Goal: Task Accomplishment & Management: Manage account settings

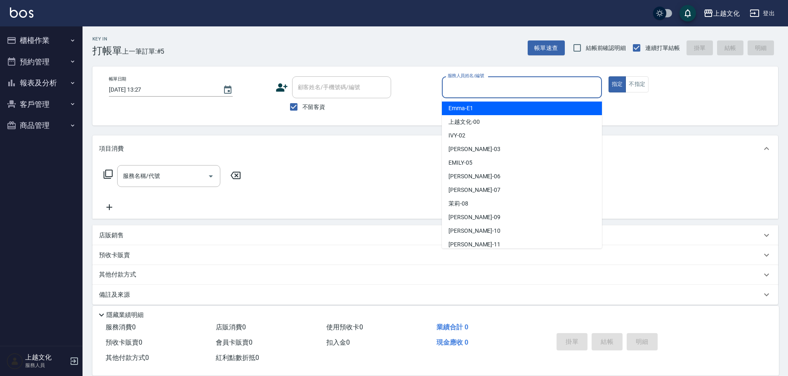
click at [540, 86] on input "服務人員姓名/編號" at bounding box center [521, 87] width 153 height 14
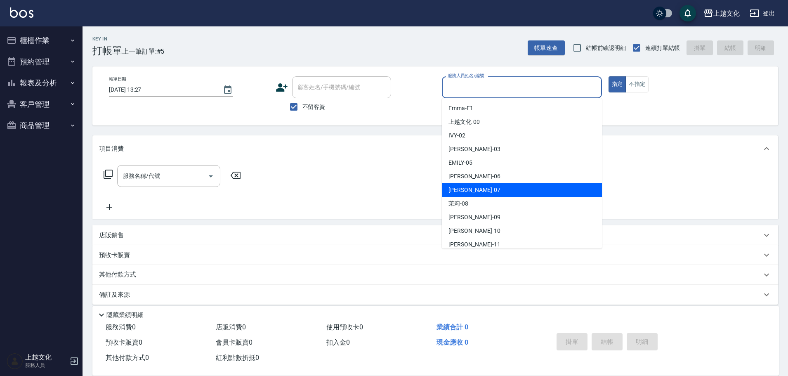
click at [503, 190] on div "[PERSON_NAME] -07" at bounding box center [522, 190] width 160 height 14
click at [503, 190] on div "服務名稱/代號 服務名稱/代號" at bounding box center [434, 190] width 685 height 57
type input "[PERSON_NAME]-07"
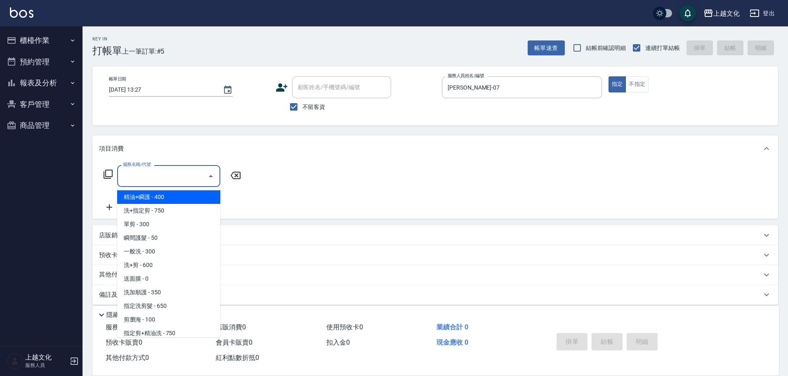
drag, startPoint x: 184, startPoint y: 178, endPoint x: 185, endPoint y: 196, distance: 17.7
click at [184, 179] on input "服務名稱/代號" at bounding box center [162, 176] width 83 height 14
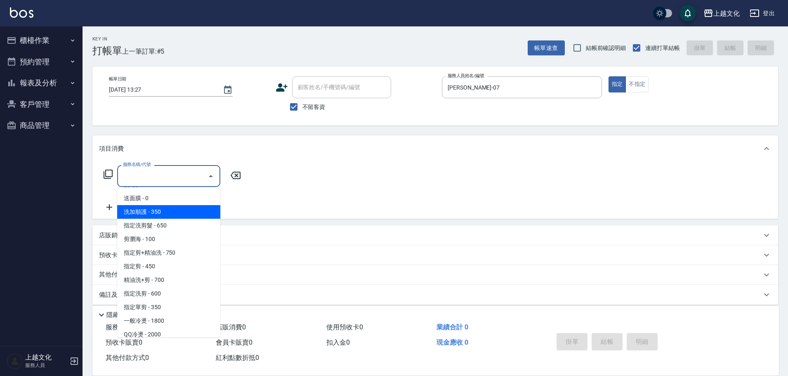
scroll to position [82, 0]
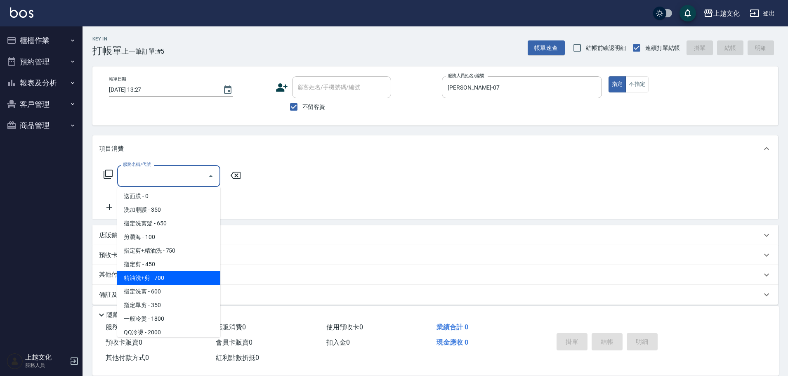
click at [181, 282] on span "精油洗+剪 - 700" at bounding box center [168, 278] width 103 height 14
type input "精油洗+剪(207)"
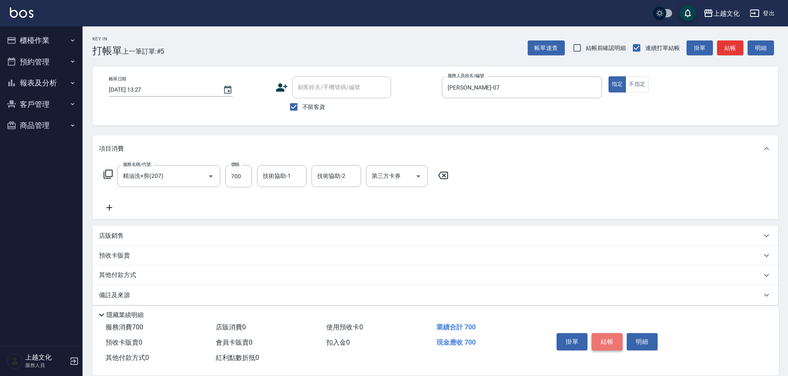
click at [605, 338] on button "結帳" at bounding box center [606, 341] width 31 height 17
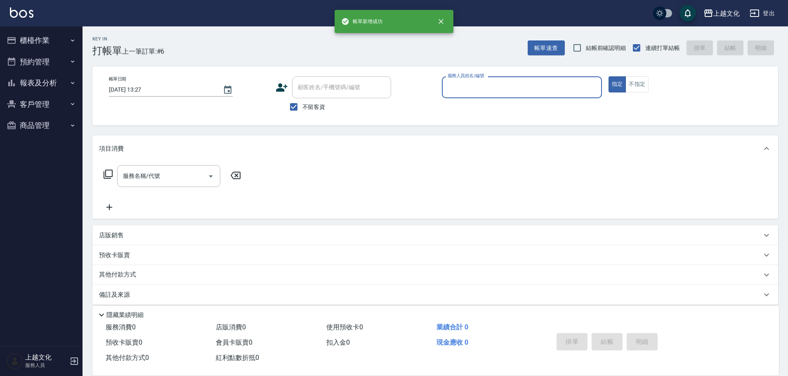
click at [519, 91] on input "服務人員姓名/編號" at bounding box center [521, 87] width 153 height 14
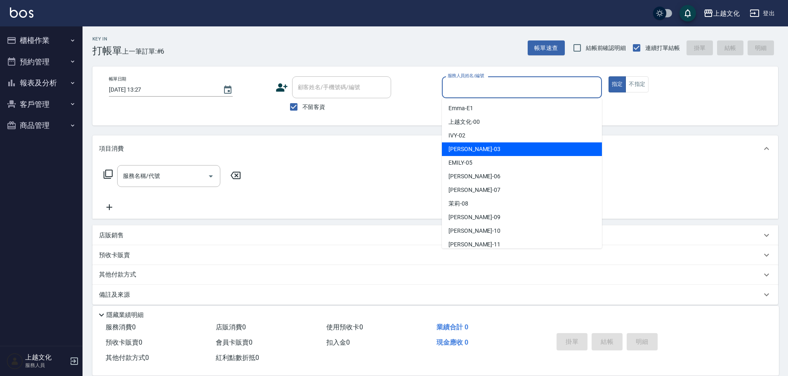
click at [494, 146] on div "[PERSON_NAME] -03" at bounding box center [522, 149] width 160 height 14
type input "[PERSON_NAME]-03"
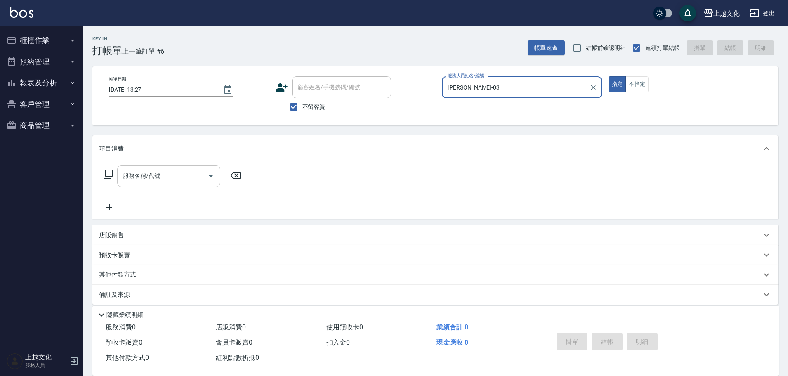
click at [141, 176] on input "服務名稱/代號" at bounding box center [162, 176] width 83 height 14
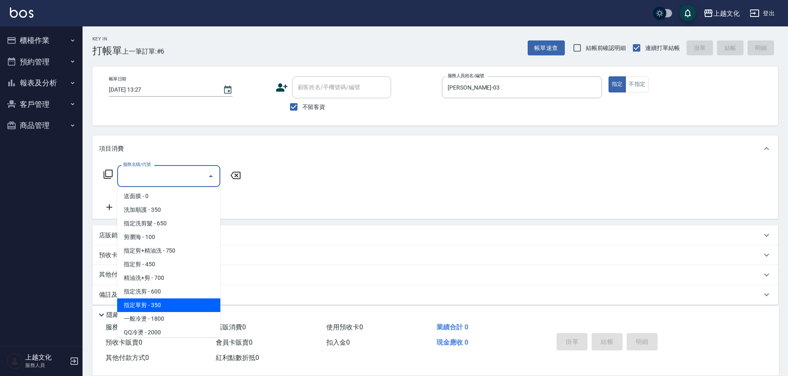
click at [173, 299] on span "指定單剪 - 350" at bounding box center [168, 305] width 103 height 14
type input "指定單剪(209)"
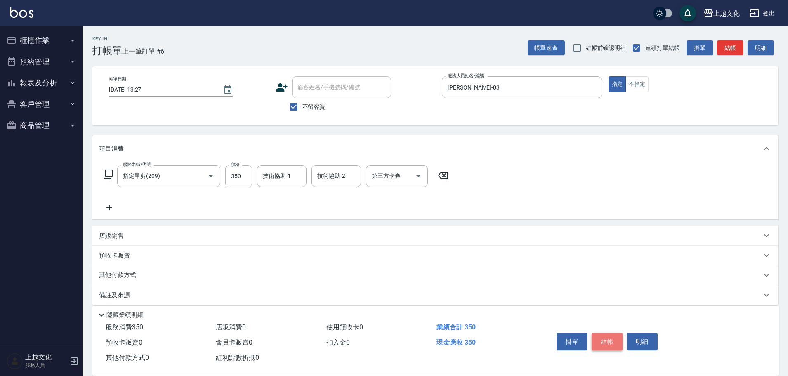
click at [602, 341] on button "結帳" at bounding box center [606, 341] width 31 height 17
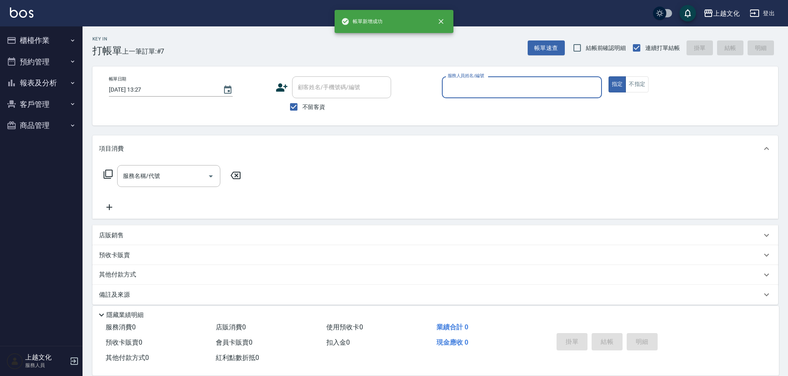
click at [549, 87] on input "服務人員姓名/編號" at bounding box center [521, 87] width 153 height 14
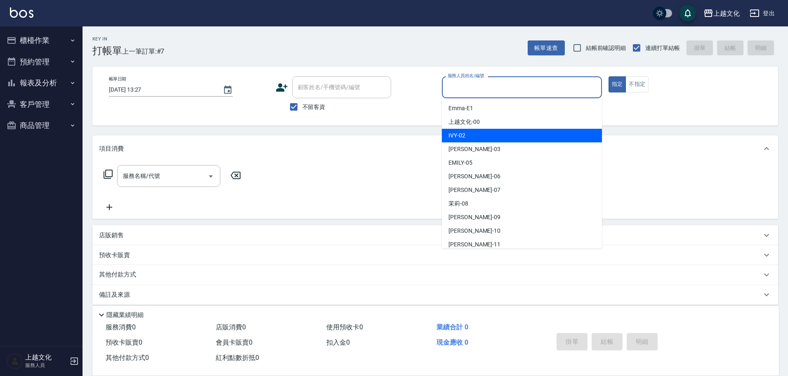
drag, startPoint x: 506, startPoint y: 129, endPoint x: 600, endPoint y: 103, distance: 97.8
click at [508, 129] on div "IVY -02" at bounding box center [522, 136] width 160 height 14
type input "IVY-02"
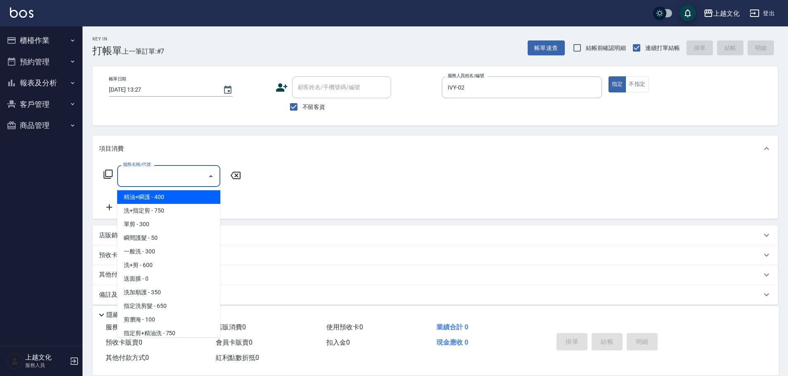
click at [180, 173] on input "服務名稱/代號" at bounding box center [162, 176] width 83 height 14
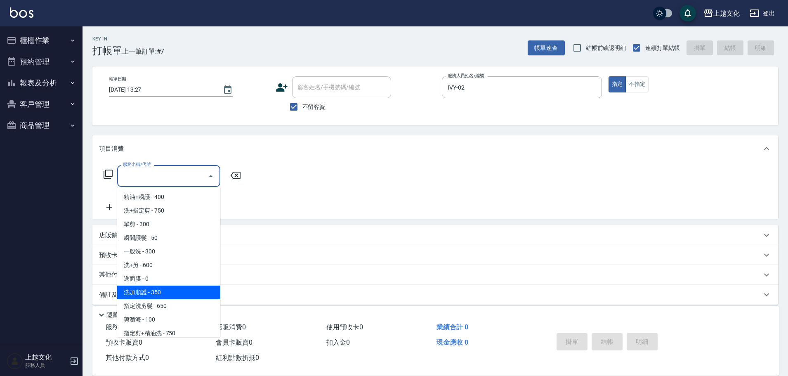
scroll to position [41, 0]
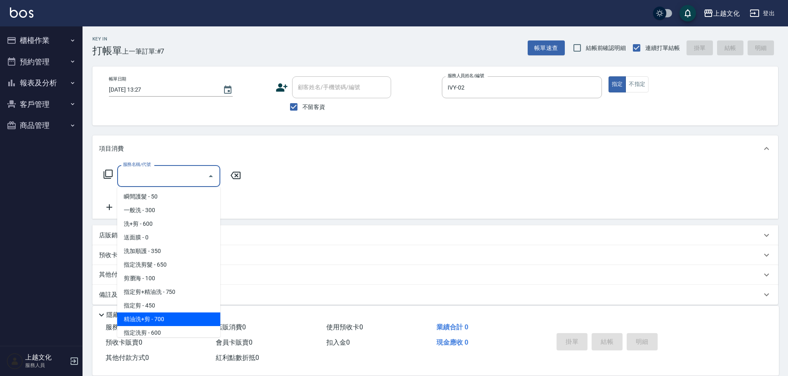
click at [177, 319] on span "精油洗+剪 - 700" at bounding box center [168, 319] width 103 height 14
type input "精油洗+剪(207)"
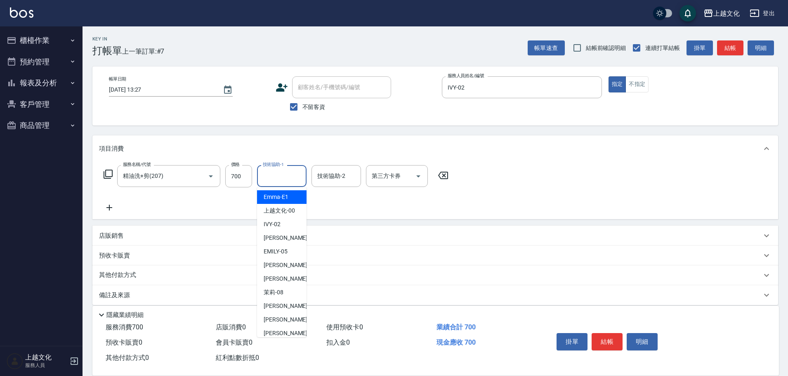
click at [277, 181] on input "技術協助-1" at bounding box center [282, 176] width 42 height 14
click at [285, 328] on div "[PERSON_NAME] -11" at bounding box center [281, 333] width 49 height 14
click at [285, 328] on div "店販消費 0" at bounding box center [267, 327] width 110 height 15
type input "[PERSON_NAME]-11"
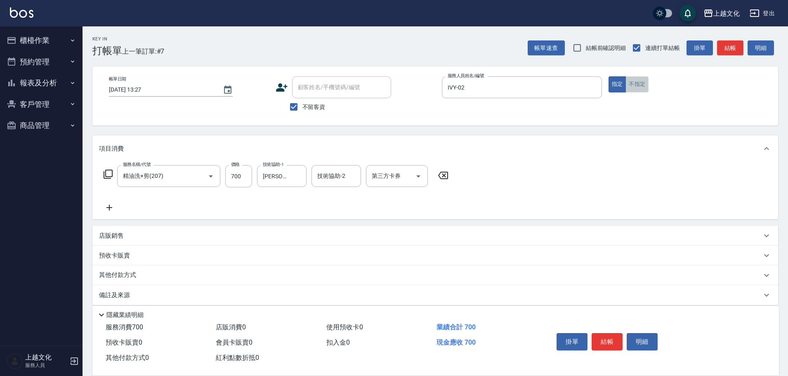
click at [638, 83] on button "不指定" at bounding box center [636, 84] width 23 height 16
click at [602, 340] on button "結帳" at bounding box center [606, 341] width 31 height 17
click at [602, 340] on div "掛單 結帳 明細" at bounding box center [607, 342] width 108 height 26
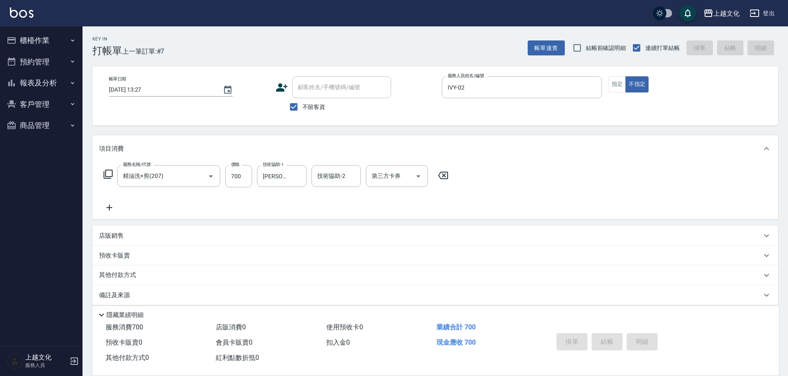
type input "[DATE] 13:28"
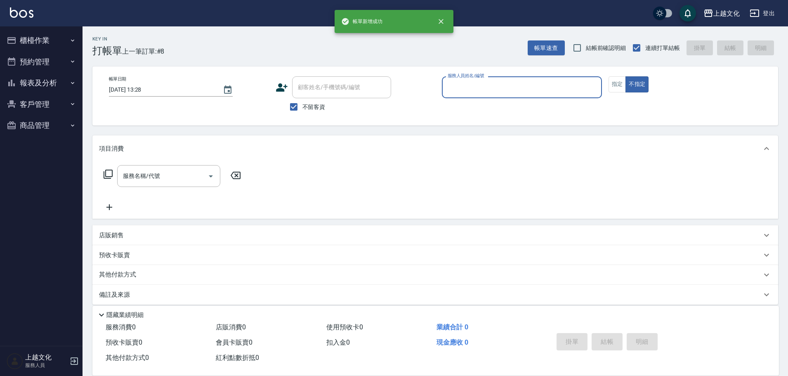
click at [463, 88] on input "服務人員姓名/編號" at bounding box center [521, 87] width 153 height 14
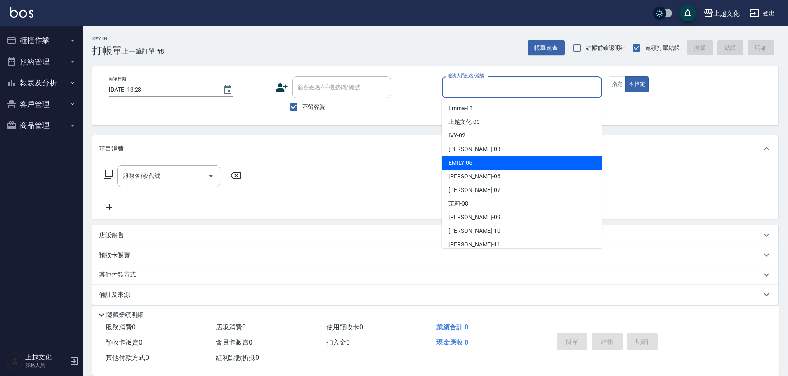
drag, startPoint x: 465, startPoint y: 160, endPoint x: 571, endPoint y: 119, distance: 113.9
click at [466, 160] on span "[PERSON_NAME] -05" at bounding box center [460, 162] width 24 height 9
type input "EMILY-05"
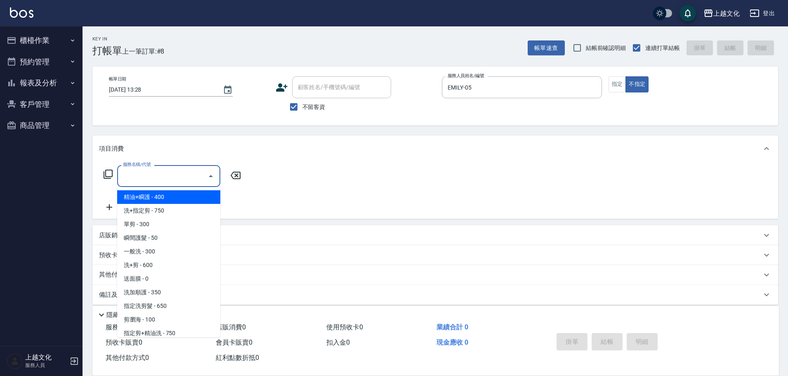
click at [146, 177] on input "服務名稱/代號" at bounding box center [162, 176] width 83 height 14
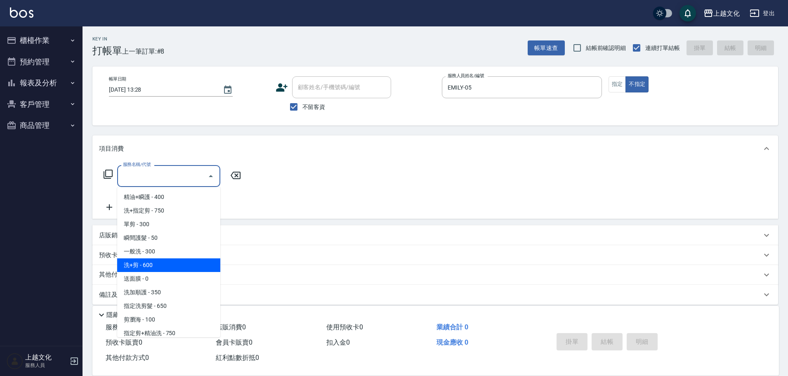
click at [163, 265] on span "洗+剪 - 600" at bounding box center [168, 265] width 103 height 14
type input "洗+剪(108)"
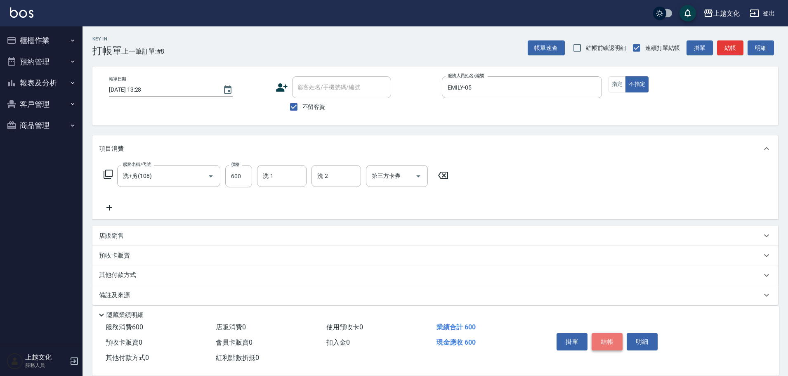
click at [601, 338] on button "結帳" at bounding box center [606, 341] width 31 height 17
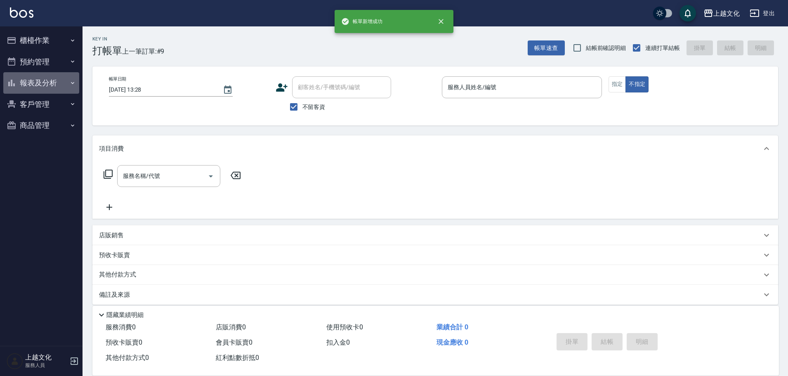
drag, startPoint x: 41, startPoint y: 84, endPoint x: 40, endPoint y: 89, distance: 5.0
click at [41, 83] on button "報表及分析" at bounding box center [41, 82] width 76 height 21
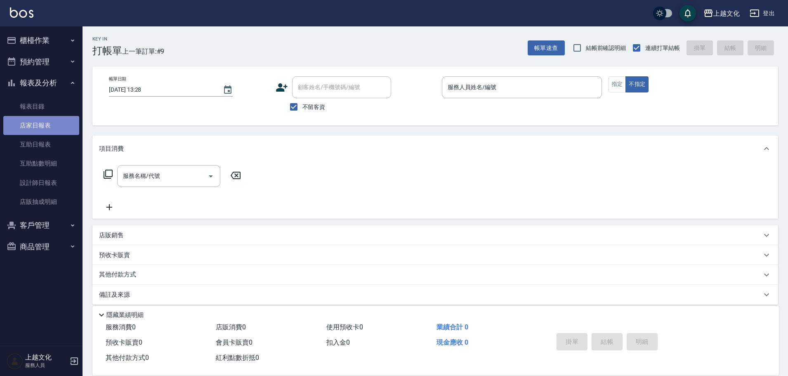
click at [41, 128] on link "店家日報表" at bounding box center [41, 125] width 76 height 19
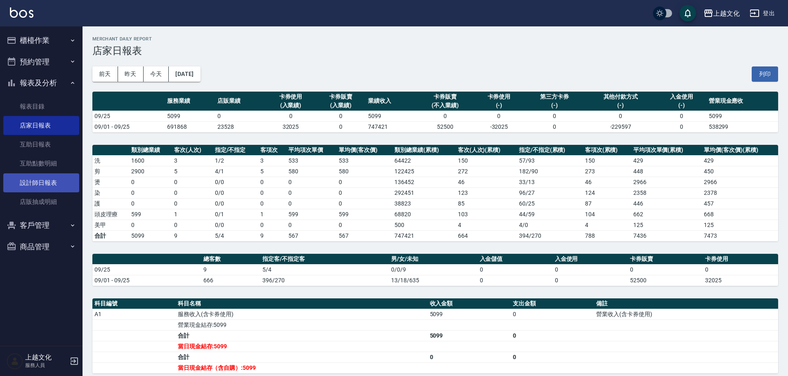
click at [25, 183] on link "設計師日報表" at bounding box center [41, 182] width 76 height 19
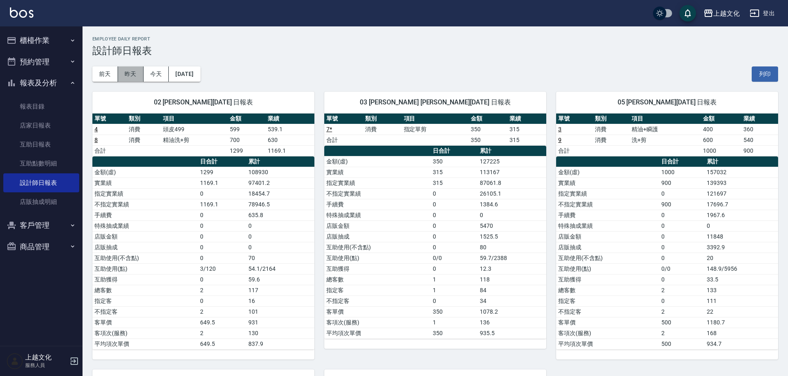
click at [134, 80] on button "昨天" at bounding box center [131, 73] width 26 height 15
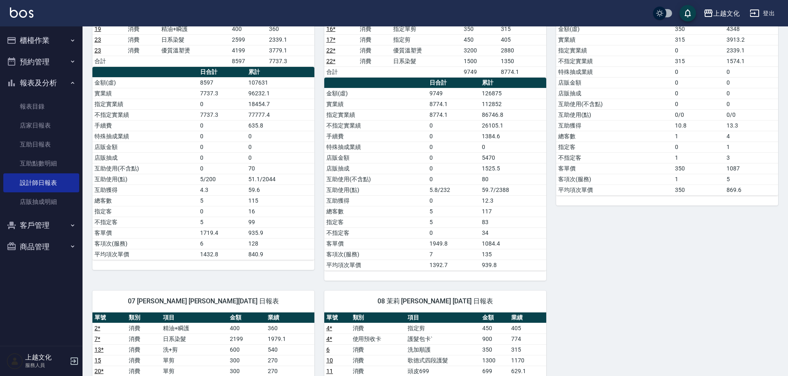
scroll to position [206, 0]
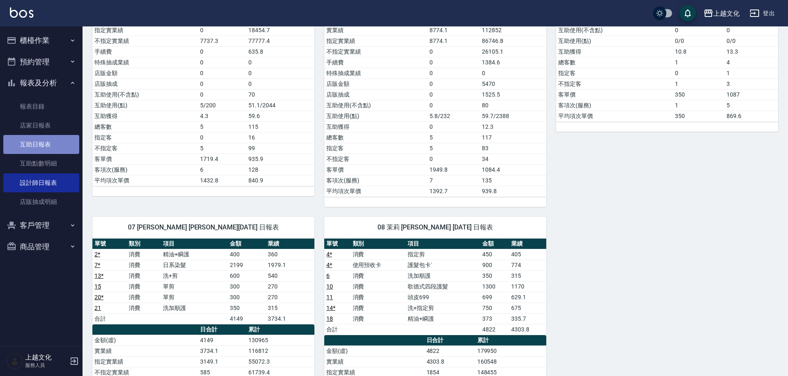
click at [41, 139] on link "互助日報表" at bounding box center [41, 144] width 76 height 19
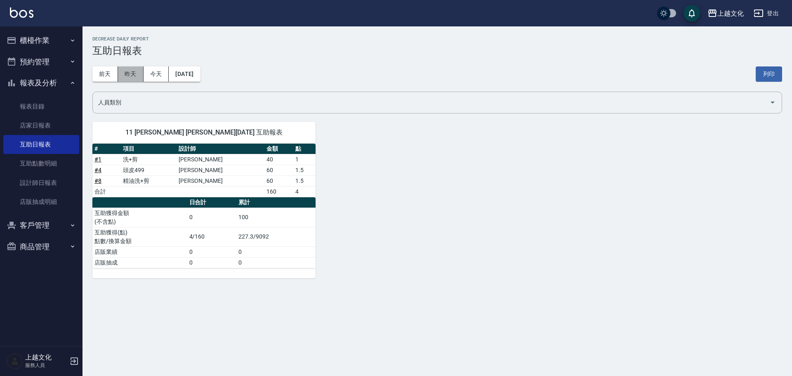
click at [124, 71] on button "昨天" at bounding box center [131, 73] width 26 height 15
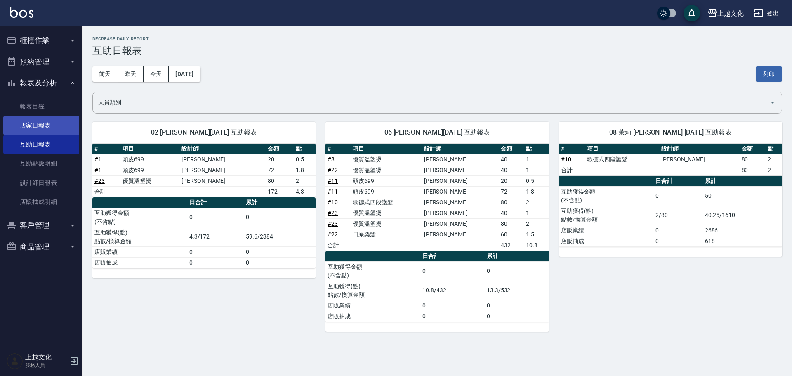
click at [39, 126] on link "店家日報表" at bounding box center [41, 125] width 76 height 19
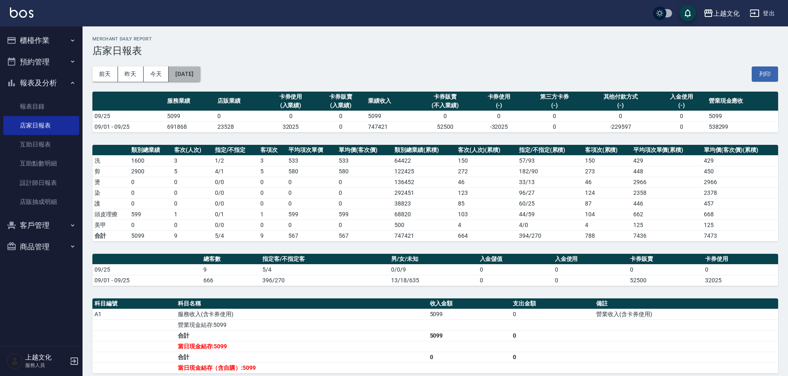
click at [195, 78] on button "[DATE]" at bounding box center [184, 73] width 31 height 15
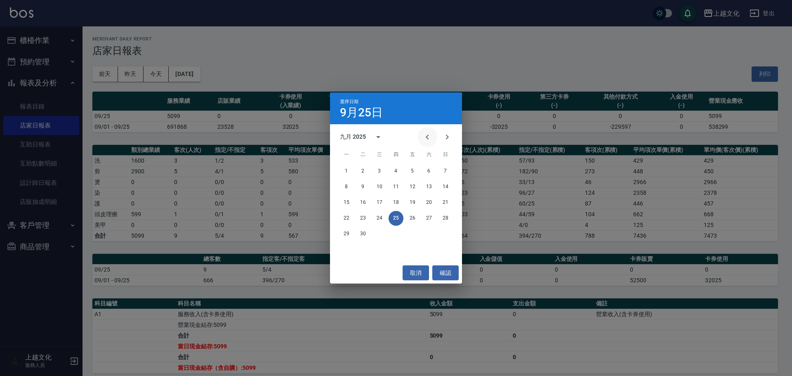
click at [427, 138] on icon "Previous month" at bounding box center [427, 136] width 3 height 5
click at [427, 137] on icon "Previous month" at bounding box center [427, 136] width 3 height 5
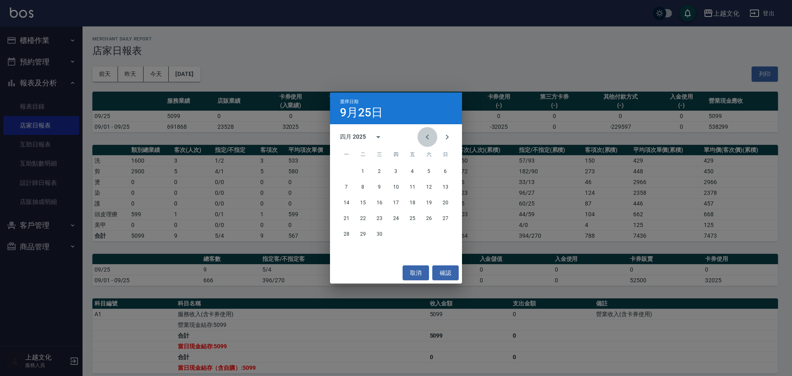
click at [427, 137] on icon "Previous month" at bounding box center [427, 136] width 3 height 5
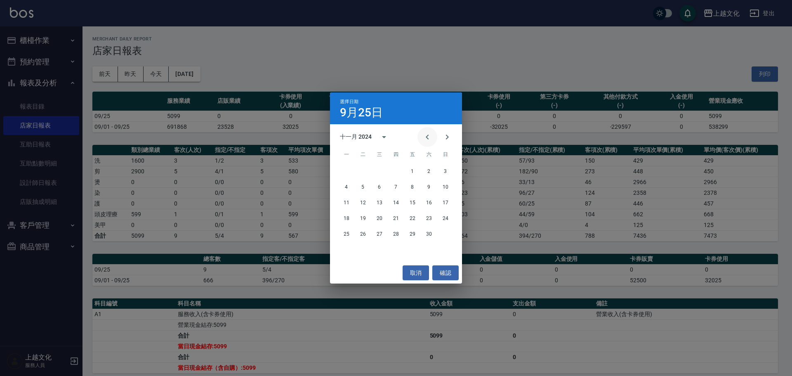
click at [427, 137] on icon "Previous month" at bounding box center [427, 136] width 3 height 5
click at [427, 136] on icon "Previous month" at bounding box center [427, 137] width 10 height 10
click at [379, 234] on button "25" at bounding box center [379, 233] width 15 height 15
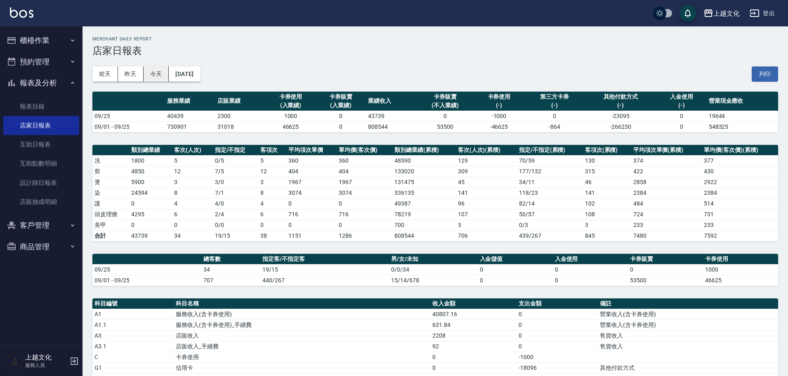
click at [154, 76] on button "今天" at bounding box center [156, 73] width 26 height 15
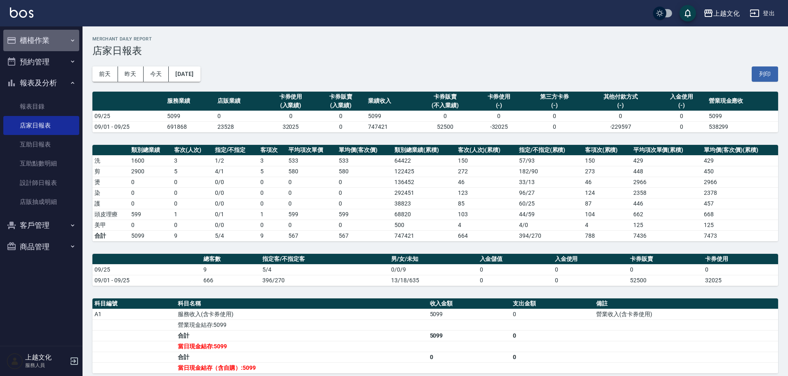
click at [35, 38] on button "櫃檯作業" at bounding box center [41, 40] width 76 height 21
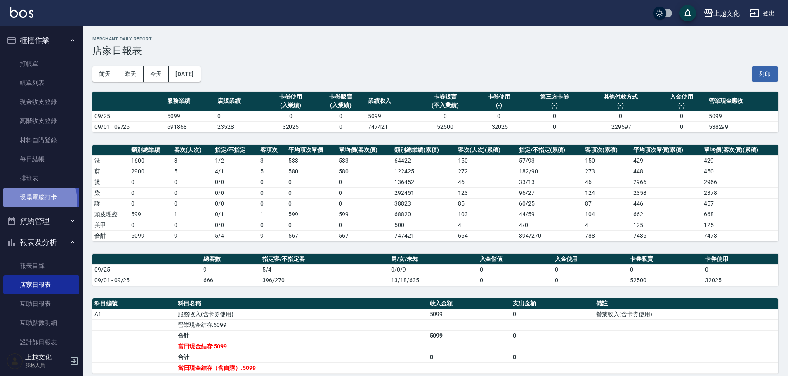
click at [24, 201] on link "現場電腦打卡" at bounding box center [41, 197] width 76 height 19
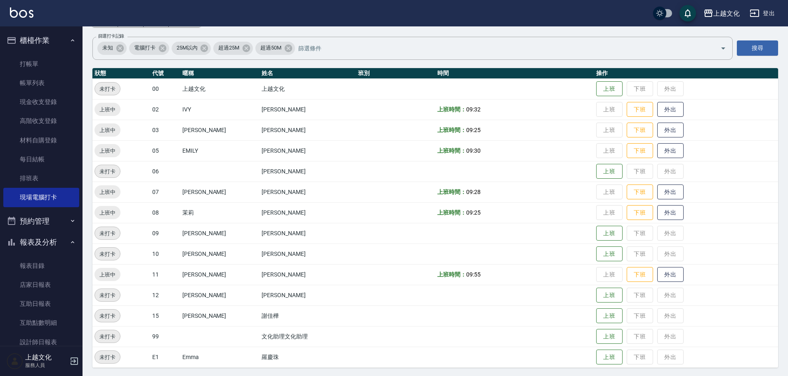
scroll to position [56, 0]
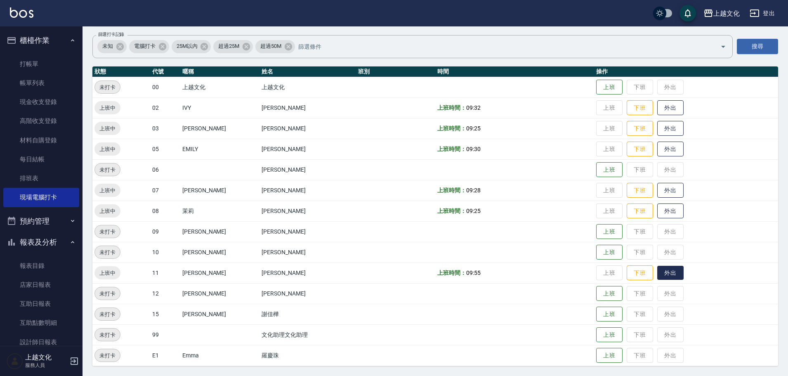
click at [657, 277] on button "外出" at bounding box center [670, 273] width 26 height 14
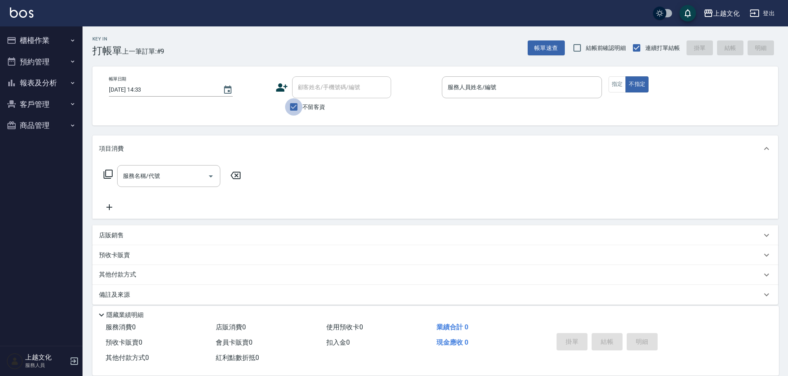
click at [294, 109] on input "不留客資" at bounding box center [293, 106] width 17 height 17
checkbox input "false"
click at [300, 95] on div "顧客姓名/手機號碼/編號" at bounding box center [341, 87] width 99 height 22
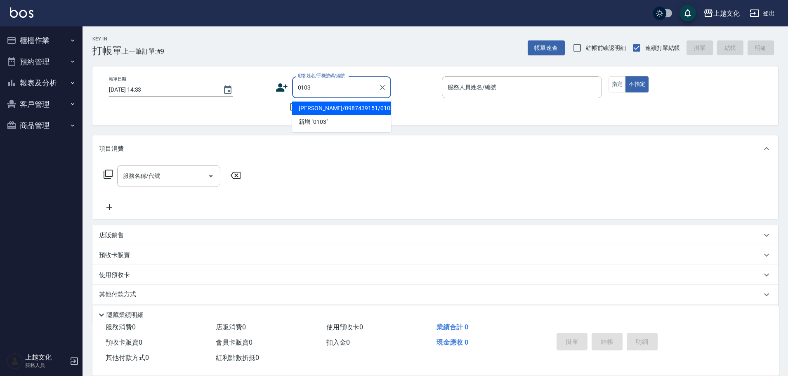
type input "[PERSON_NAME]/0987439151/0103"
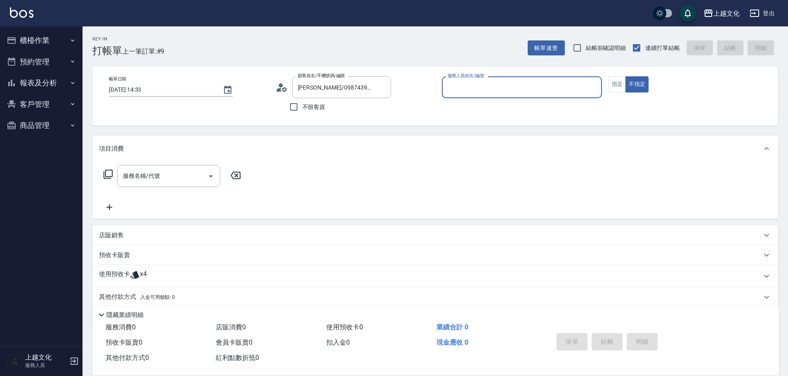
click at [494, 87] on input "服務人員姓名/編號" at bounding box center [521, 87] width 153 height 14
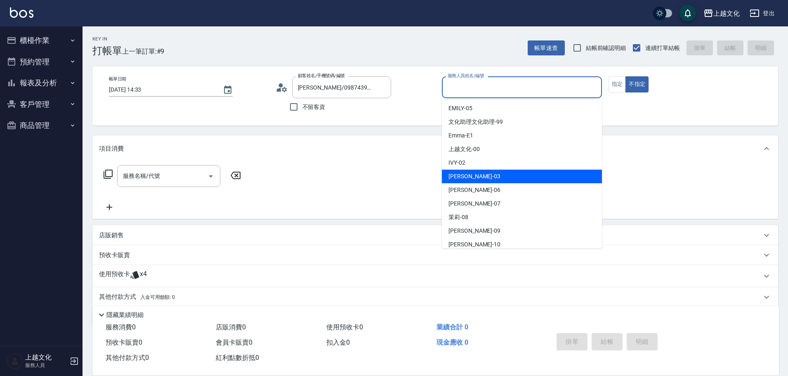
click at [475, 176] on div "[PERSON_NAME] -03" at bounding box center [522, 176] width 160 height 14
type input "[PERSON_NAME]-03"
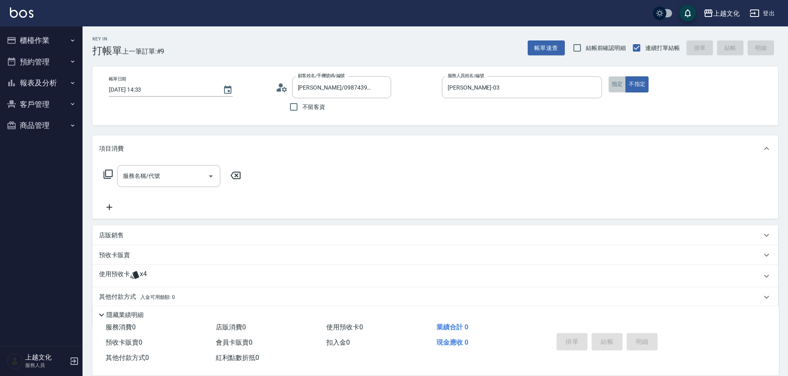
click at [617, 87] on button "指定" at bounding box center [617, 84] width 18 height 16
click at [120, 274] on p "使用預收卡" at bounding box center [114, 276] width 31 height 12
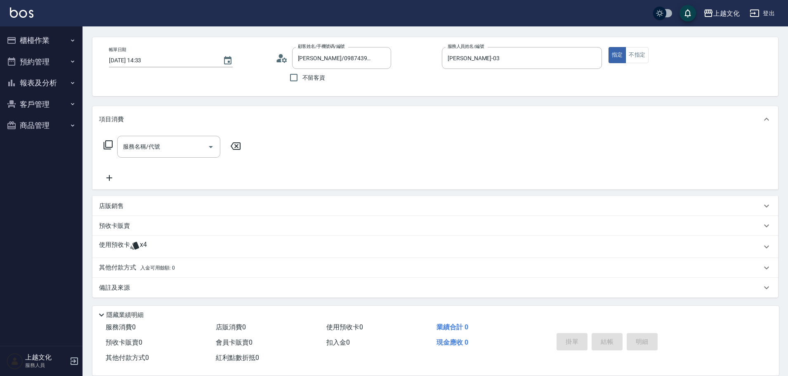
scroll to position [30, 0]
click at [113, 246] on p "使用預收卡" at bounding box center [114, 246] width 31 height 12
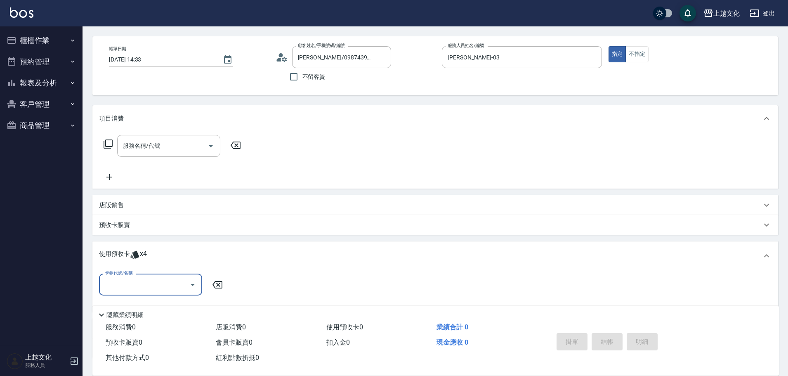
scroll to position [0, 0]
click at [163, 287] on input "卡券代號/名稱" at bounding box center [144, 284] width 83 height 14
click at [150, 304] on div "護髮包卡ˋ 剩餘4張" at bounding box center [150, 306] width 103 height 14
click at [152, 306] on div "隱藏業績明細" at bounding box center [435, 313] width 686 height 14
type input "護髮包卡ˋ"
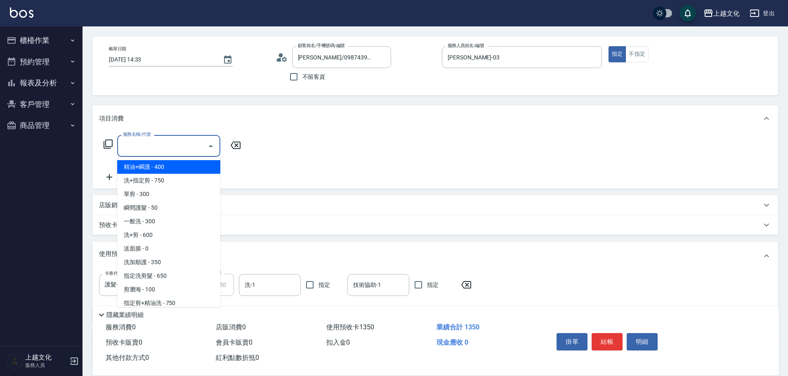
click at [173, 150] on input "服務名稱/代號" at bounding box center [162, 146] width 83 height 14
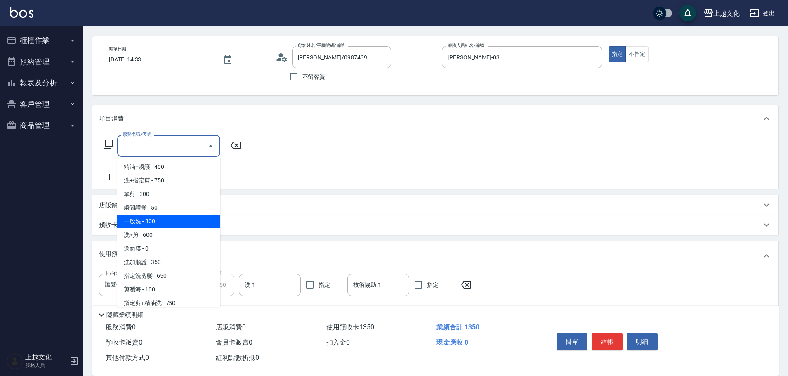
click at [167, 224] on span "一般洗 - 300" at bounding box center [168, 221] width 103 height 14
type input "一般洗(105)"
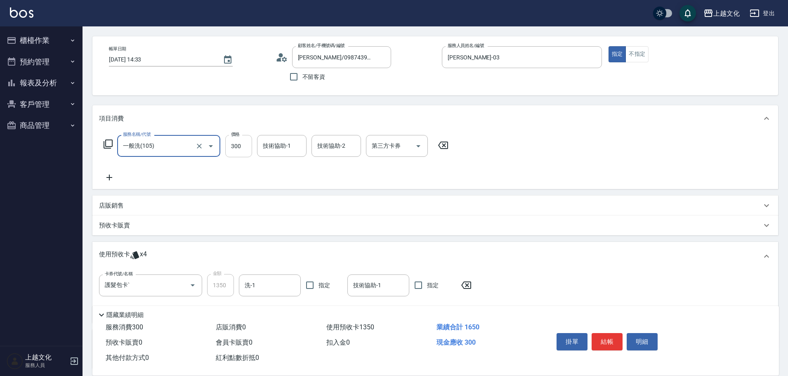
click at [242, 154] on input "300" at bounding box center [238, 146] width 27 height 22
type input "0"
click at [278, 139] on input "技術協助-1" at bounding box center [282, 146] width 42 height 14
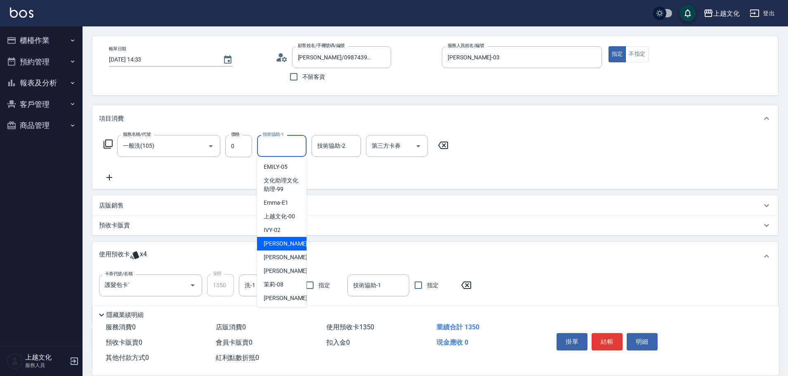
click at [281, 237] on div "kelly -03" at bounding box center [281, 244] width 49 height 14
type input "kelly-03"
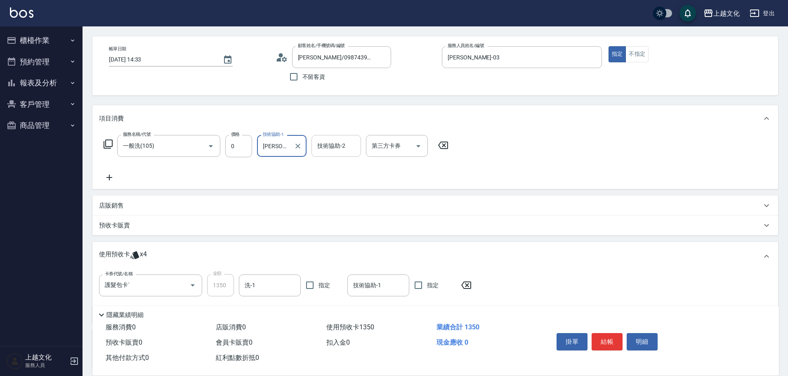
click at [340, 144] on input "技術協助-2" at bounding box center [336, 146] width 42 height 14
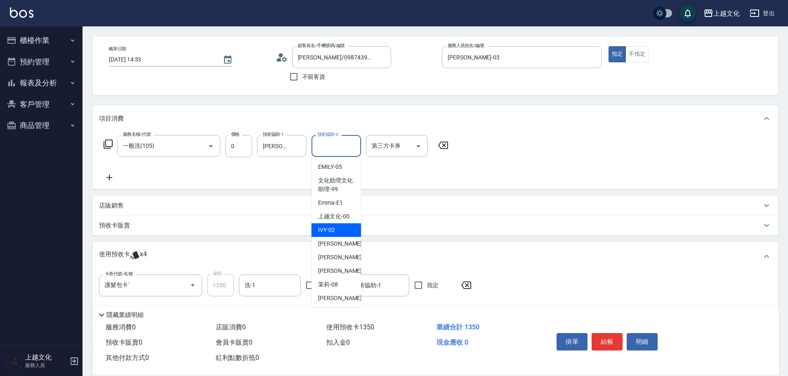
click at [332, 228] on span "IVY -02" at bounding box center [326, 230] width 17 height 9
type input "IVY-02"
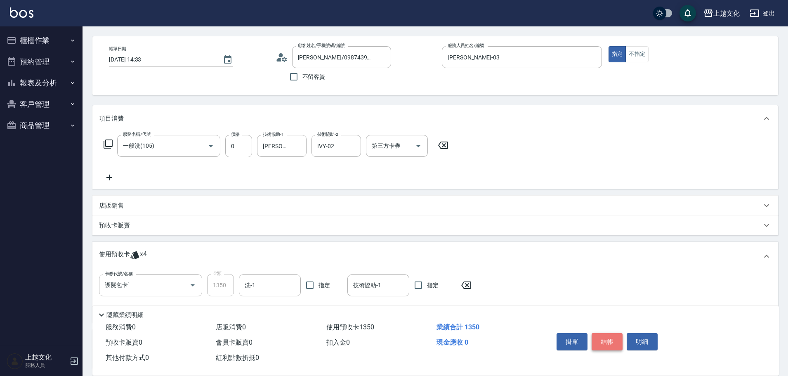
click at [609, 337] on button "結帳" at bounding box center [606, 341] width 31 height 17
type input "2025/09/25 14:34"
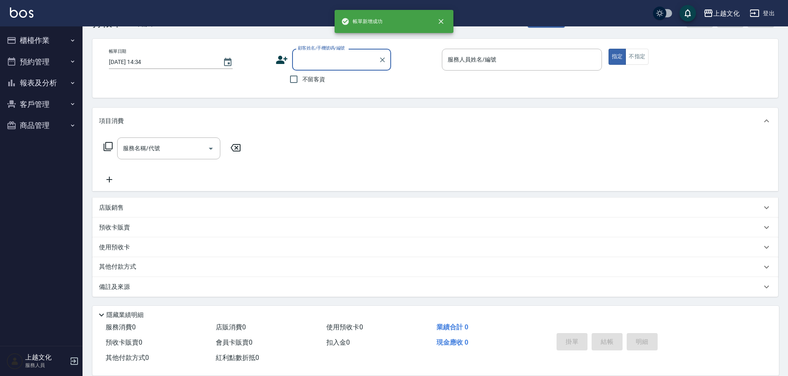
scroll to position [28, 0]
drag, startPoint x: 295, startPoint y: 78, endPoint x: 365, endPoint y: 75, distance: 70.6
click at [296, 78] on input "不留客資" at bounding box center [293, 79] width 17 height 17
checkbox input "true"
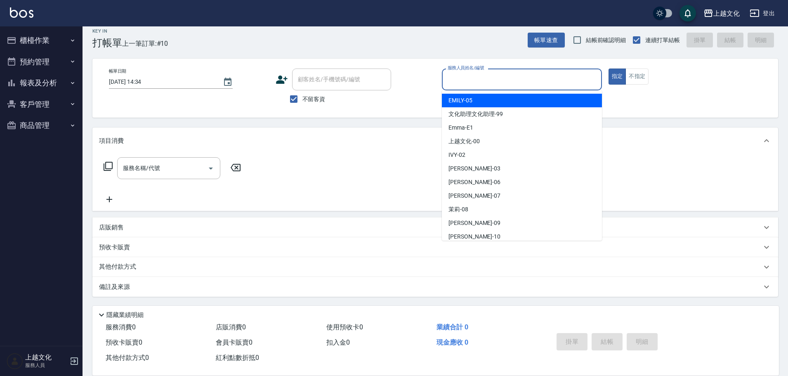
click at [462, 80] on input "服務人員姓名/編號" at bounding box center [521, 79] width 153 height 14
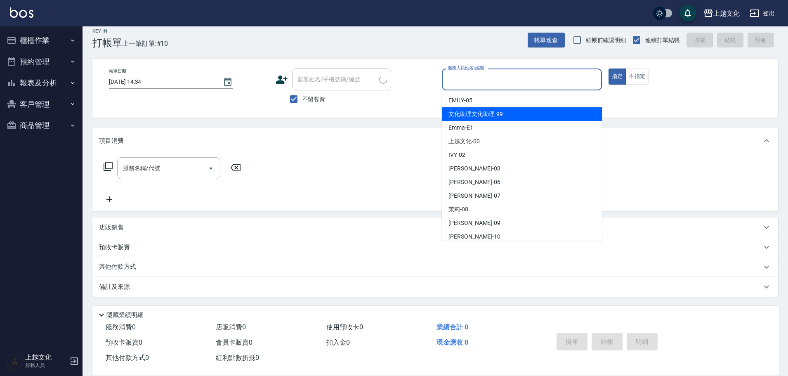
type input "新客人 姓名未設定/李/0932346432/"
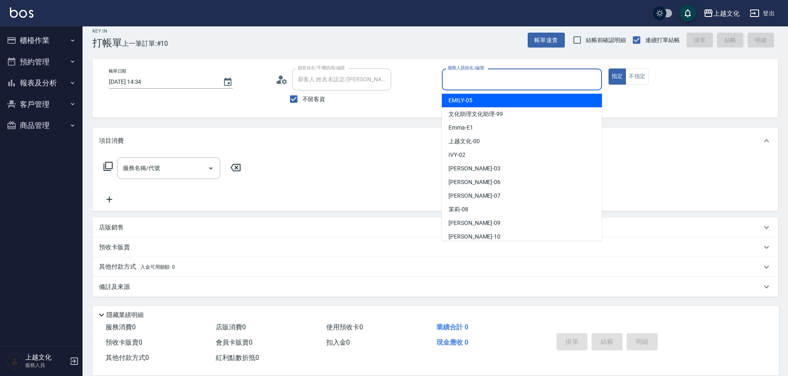
click at [490, 103] on div "[PERSON_NAME] -05" at bounding box center [522, 101] width 160 height 14
type input "EMILY-05"
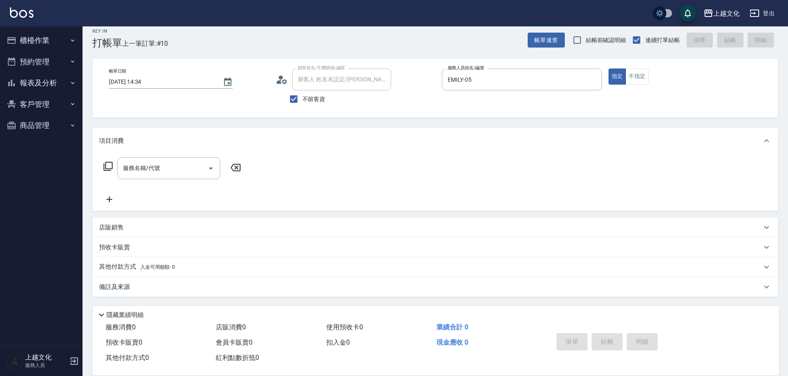
click at [110, 166] on icon at bounding box center [108, 166] width 10 height 10
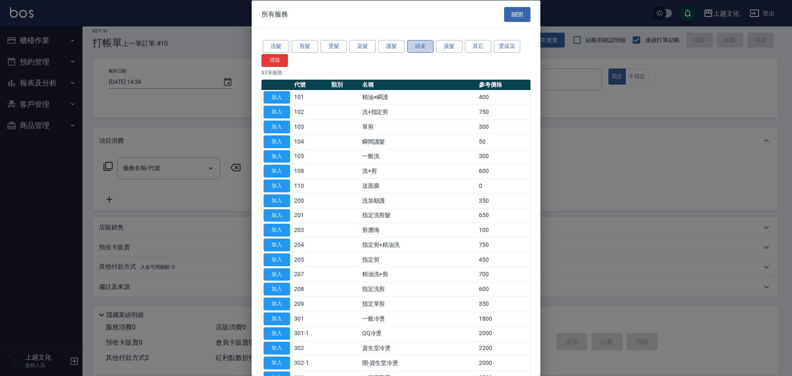
click at [411, 50] on button "頭皮" at bounding box center [420, 46] width 26 height 13
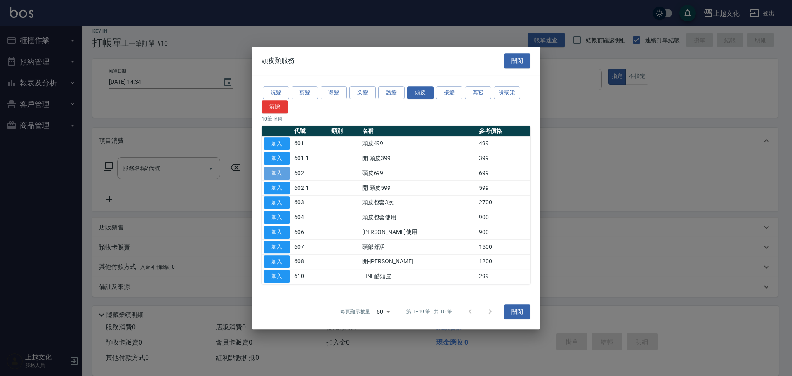
click at [276, 174] on button "加入" at bounding box center [276, 173] width 26 height 13
type input "頭皮699(602)"
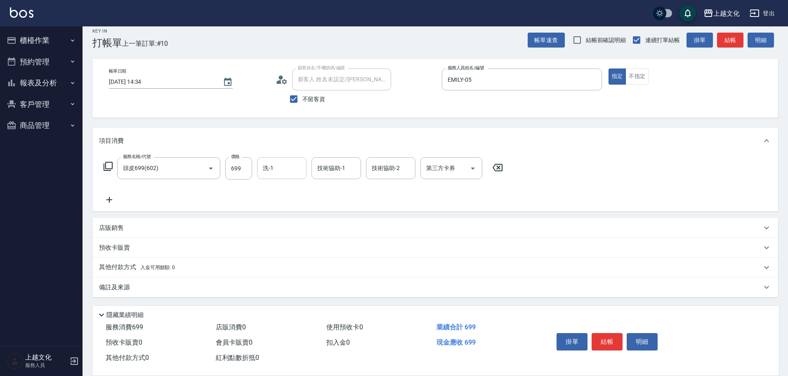
drag, startPoint x: 293, startPoint y: 168, endPoint x: 289, endPoint y: 179, distance: 11.3
click at [292, 168] on input "洗-1" at bounding box center [282, 168] width 42 height 14
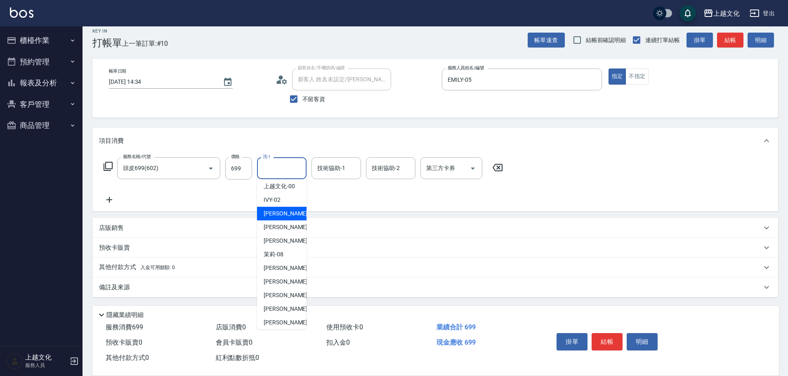
scroll to position [56, 0]
click at [288, 293] on div "[PERSON_NAME] -11" at bounding box center [281, 292] width 49 height 14
type input "[PERSON_NAME]-11"
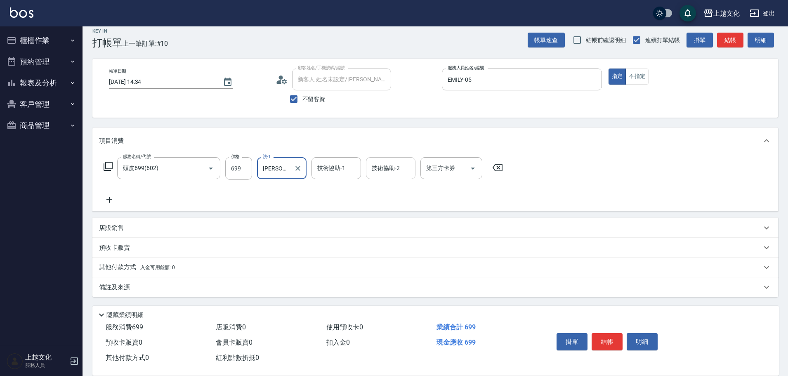
click at [388, 170] on input "技術協助-2" at bounding box center [390, 168] width 42 height 14
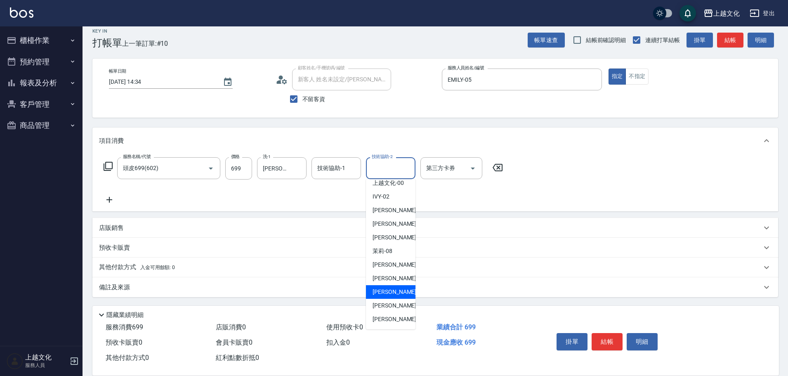
click at [393, 288] on span "[PERSON_NAME] -11" at bounding box center [398, 291] width 52 height 9
type input "[PERSON_NAME]-11"
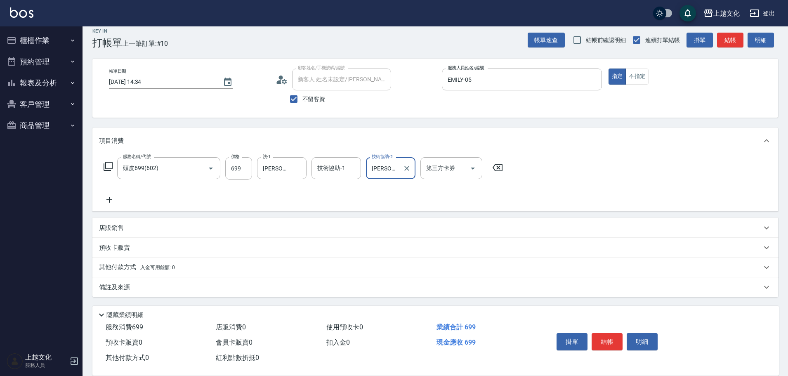
click at [113, 198] on icon at bounding box center [109, 200] width 21 height 10
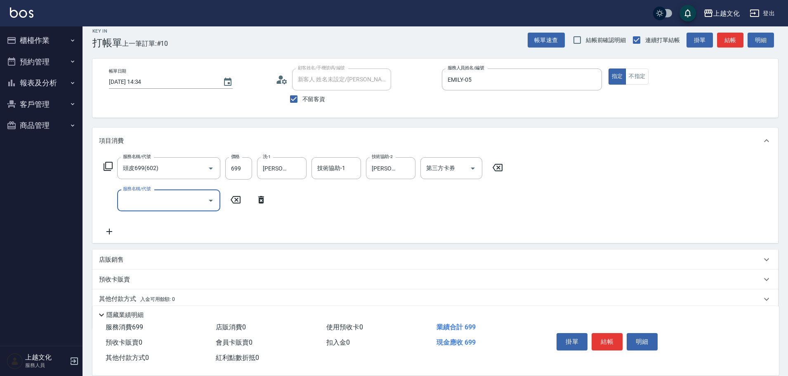
click at [155, 202] on input "服務名稱/代號" at bounding box center [162, 200] width 83 height 14
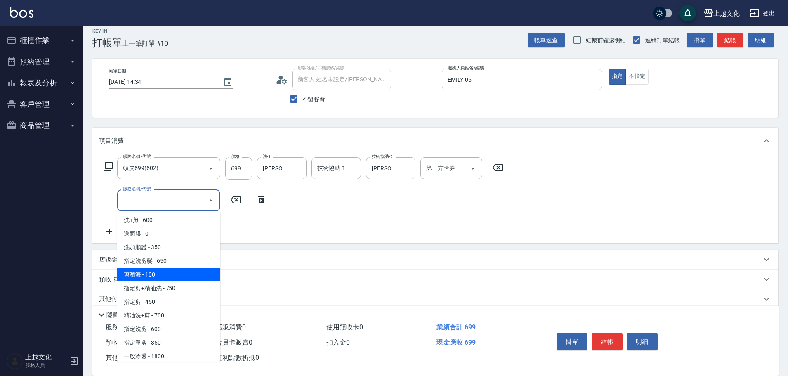
scroll to position [82, 0]
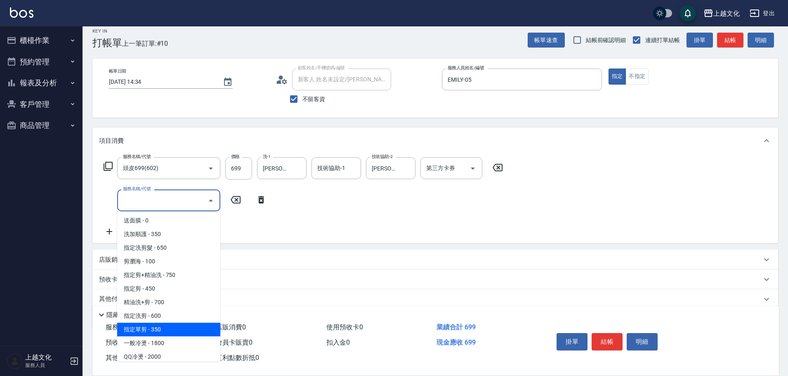
click at [197, 326] on span "指定單剪 - 350" at bounding box center [168, 329] width 103 height 14
click at [197, 326] on div "服務消費 699" at bounding box center [157, 327] width 110 height 15
type input "指定單剪(209)"
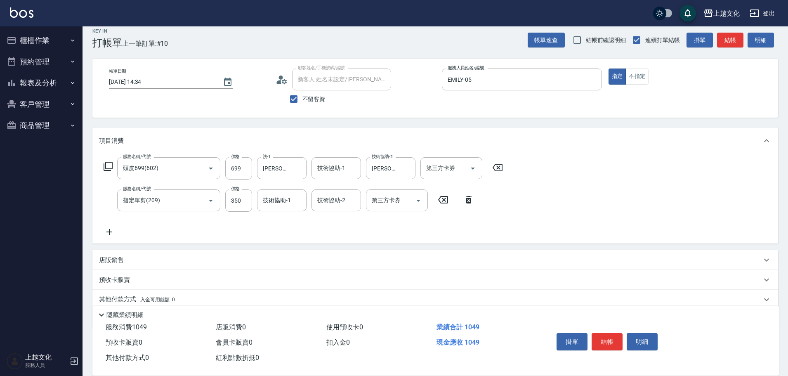
click at [599, 340] on button "結帳" at bounding box center [606, 341] width 31 height 17
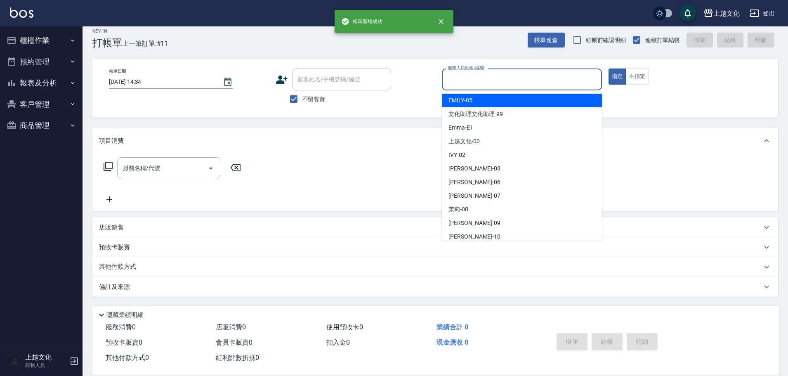
click at [508, 81] on input "服務人員姓名/編號" at bounding box center [521, 79] width 153 height 14
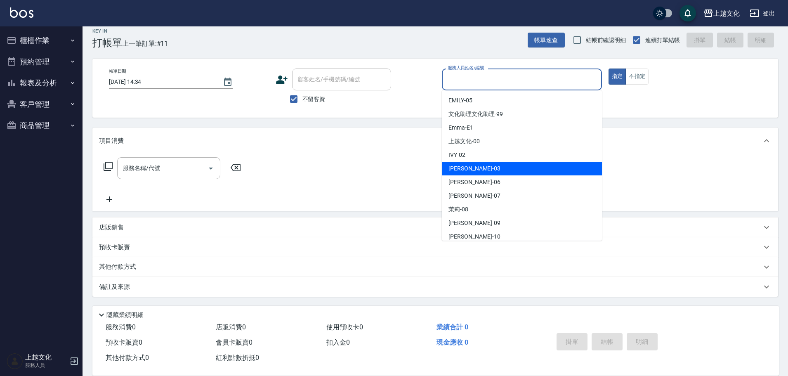
drag, startPoint x: 477, startPoint y: 162, endPoint x: 504, endPoint y: 145, distance: 32.5
click at [477, 162] on div "[PERSON_NAME] -03" at bounding box center [522, 169] width 160 height 14
type input "[PERSON_NAME]-03"
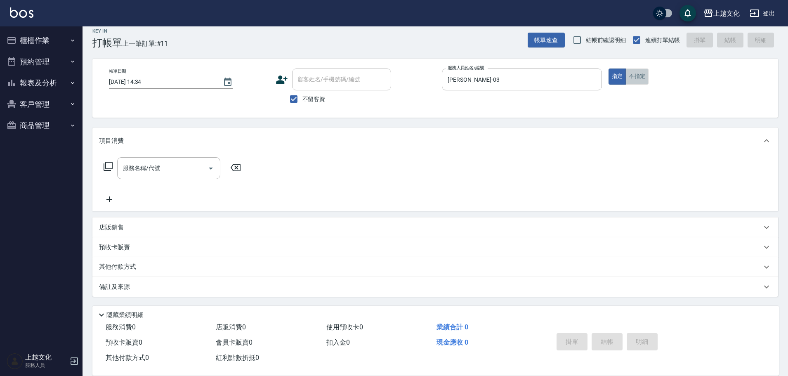
click at [643, 77] on button "不指定" at bounding box center [636, 76] width 23 height 16
click at [112, 164] on icon at bounding box center [108, 166] width 10 height 10
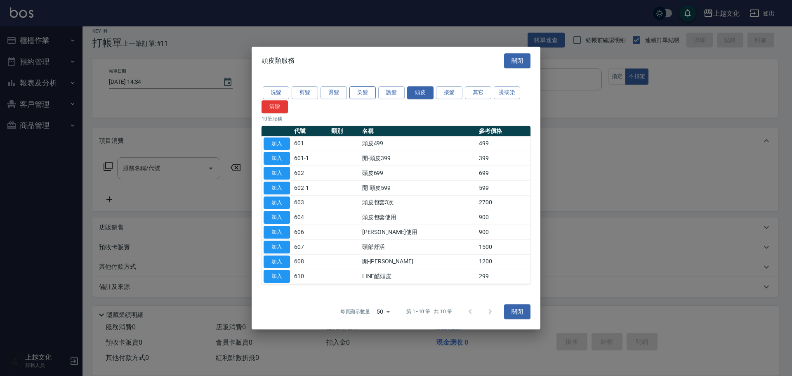
click at [360, 95] on button "染髮" at bounding box center [362, 92] width 26 height 13
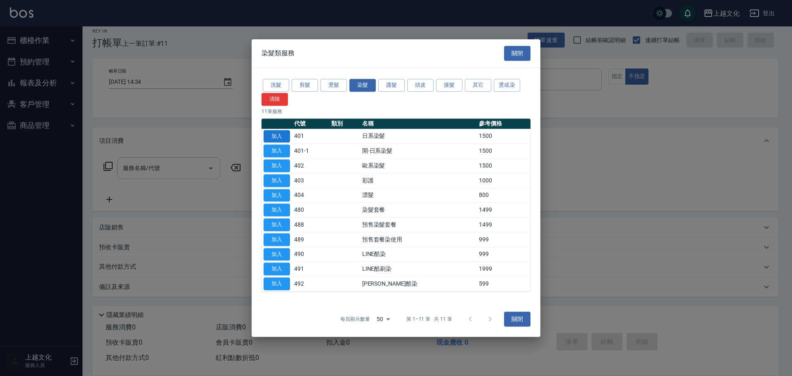
click at [264, 137] on button "加入" at bounding box center [276, 136] width 26 height 13
type input "日系染髮(401)"
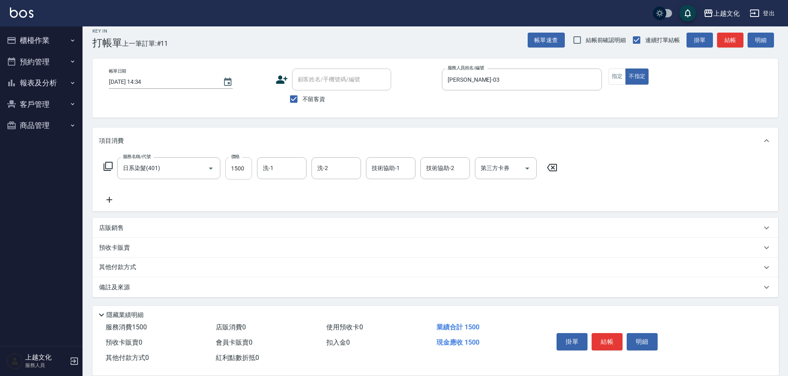
click at [240, 181] on div "服務名稱/代號 日系染髮(401) 服務名稱/代號 價格 1500 價格 洗-1 洗-1 洗-2 洗-2 技術協助-1 技術協助-1 技術協助-2 技術協助-…" at bounding box center [330, 180] width 463 height 47
click at [237, 178] on input "1500" at bounding box center [238, 168] width 27 height 22
type input "2499"
click at [608, 337] on button "結帳" at bounding box center [606, 341] width 31 height 17
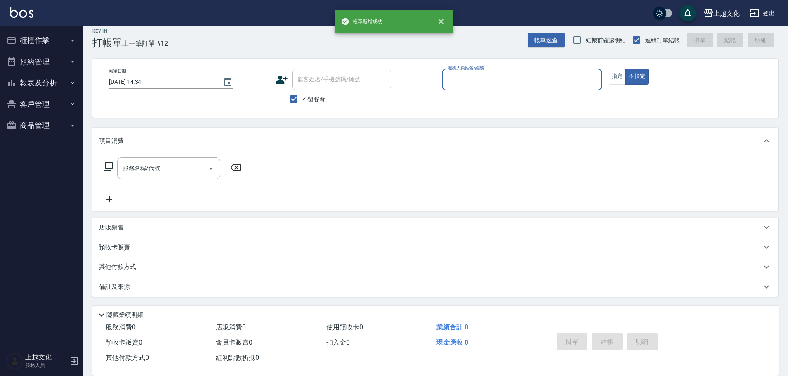
click at [40, 82] on button "報表及分析" at bounding box center [41, 82] width 76 height 21
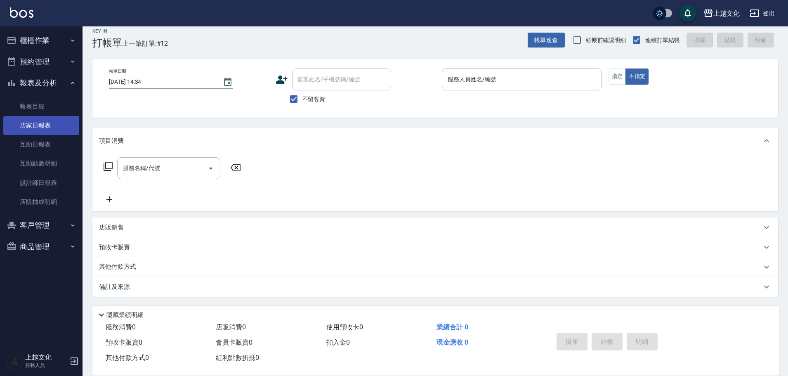
click at [30, 122] on link "店家日報表" at bounding box center [41, 125] width 76 height 19
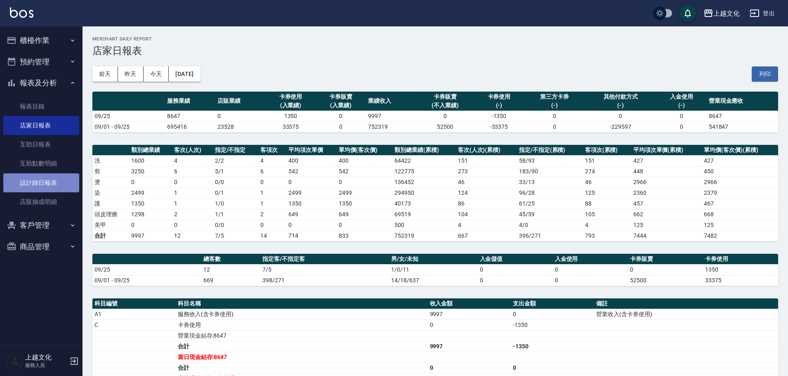
click at [40, 182] on link "設計師日報表" at bounding box center [41, 182] width 76 height 19
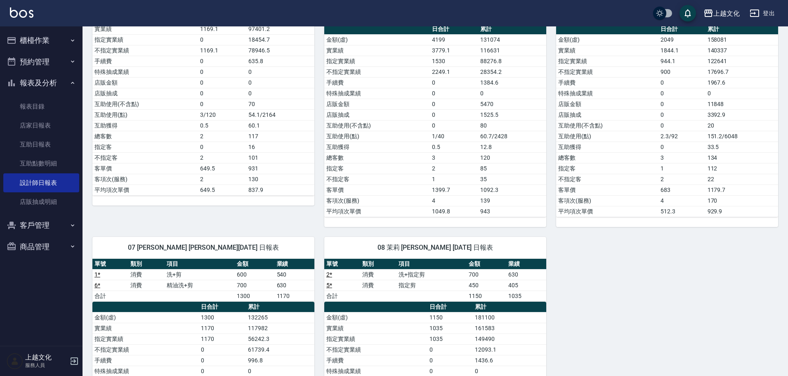
scroll to position [41, 0]
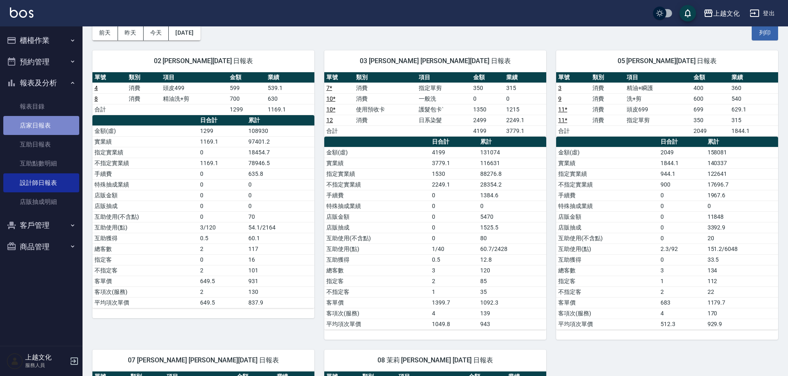
click at [32, 125] on link "店家日報表" at bounding box center [41, 125] width 76 height 19
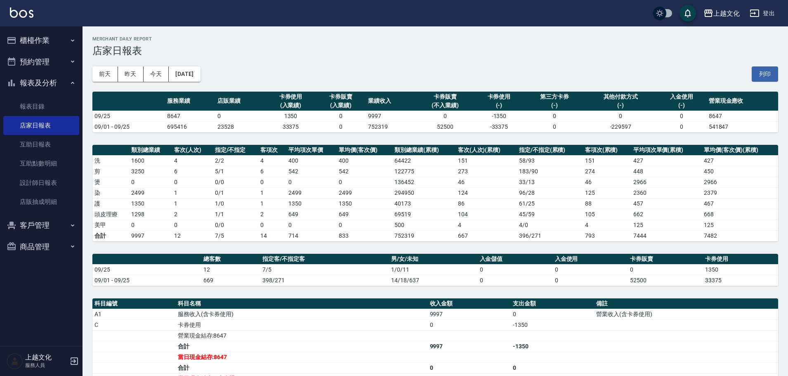
click at [41, 39] on button "櫃檯作業" at bounding box center [41, 40] width 76 height 21
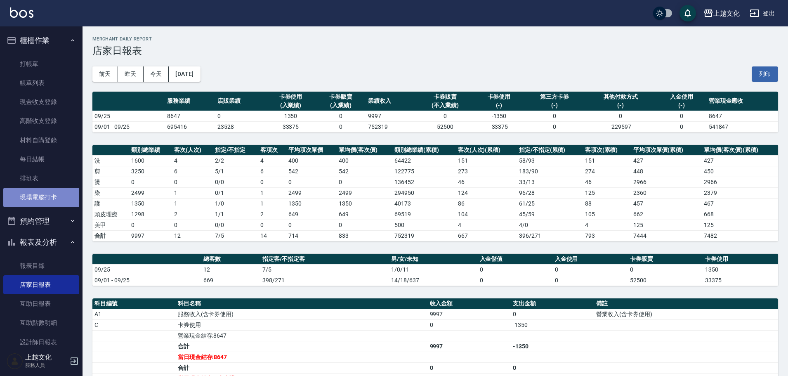
click at [41, 200] on link "現場電腦打卡" at bounding box center [41, 197] width 76 height 19
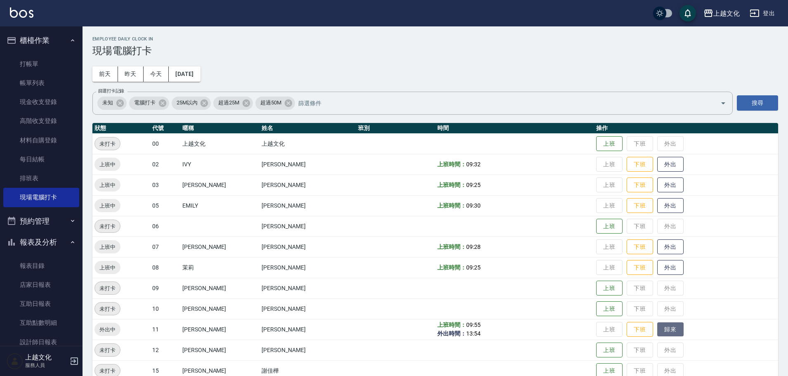
click at [668, 329] on button "歸來" at bounding box center [670, 329] width 26 height 14
